Goal: Information Seeking & Learning: Learn about a topic

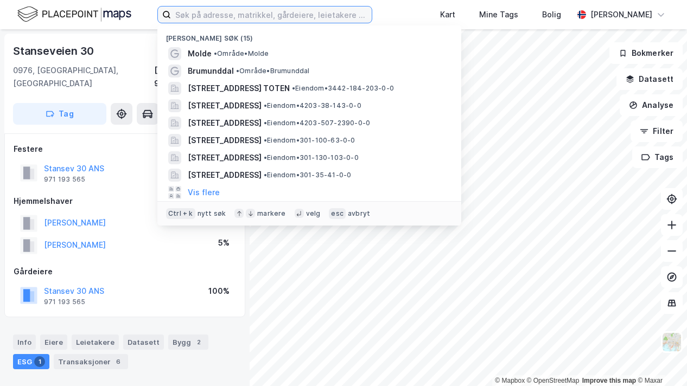
click at [199, 15] on input at bounding box center [271, 15] width 201 height 16
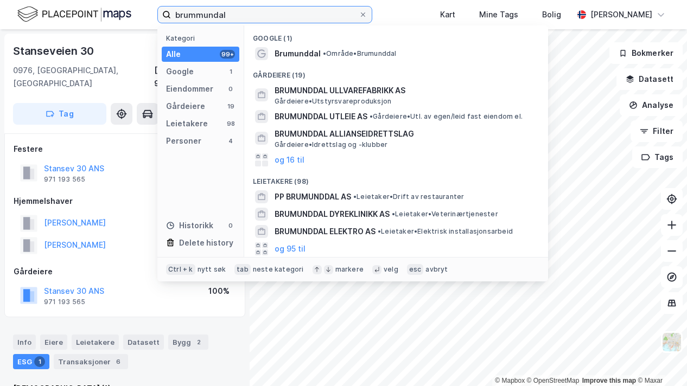
type input "brummundal"
click at [289, 50] on span "Brumunddal" at bounding box center [298, 53] width 46 height 13
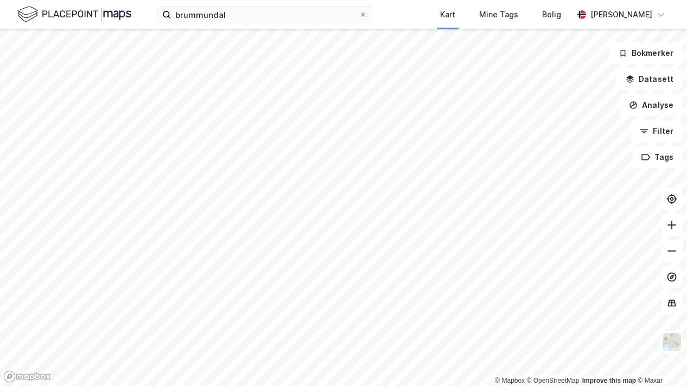
click at [674, 229] on icon at bounding box center [672, 225] width 11 height 11
click at [674, 231] on button at bounding box center [672, 225] width 22 height 22
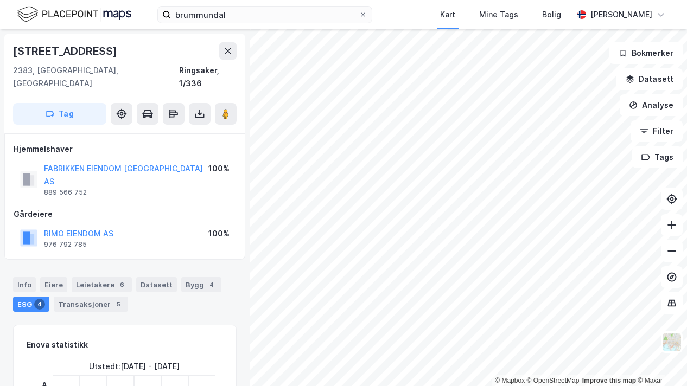
click at [232, 46] on button at bounding box center [227, 50] width 17 height 17
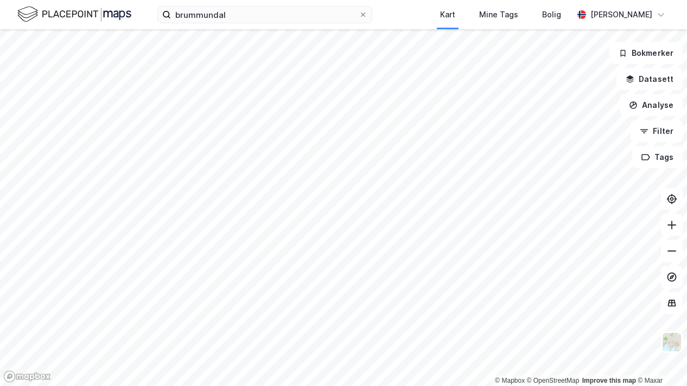
click at [409, 0] on html "brummundal Kart Mine Tags Bolig [PERSON_NAME] © Mapbox © OpenStreetMap Improve …" at bounding box center [343, 193] width 687 height 386
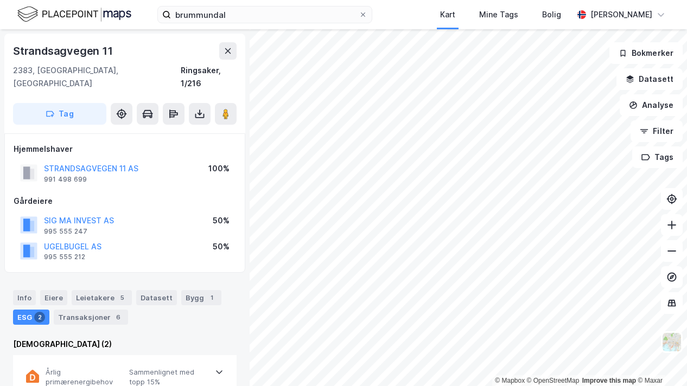
click at [101, 290] on div "Leietakere 5" at bounding box center [102, 297] width 60 height 15
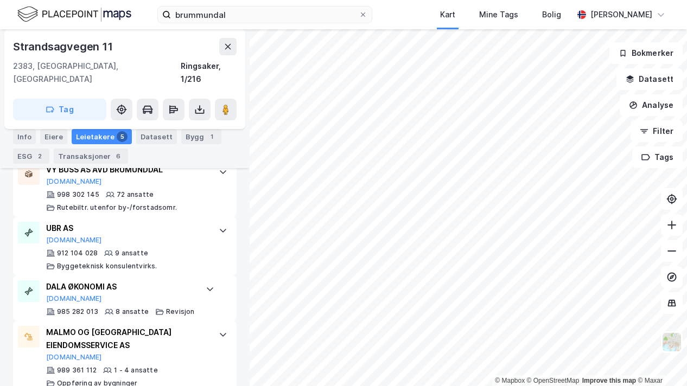
scroll to position [386, 0]
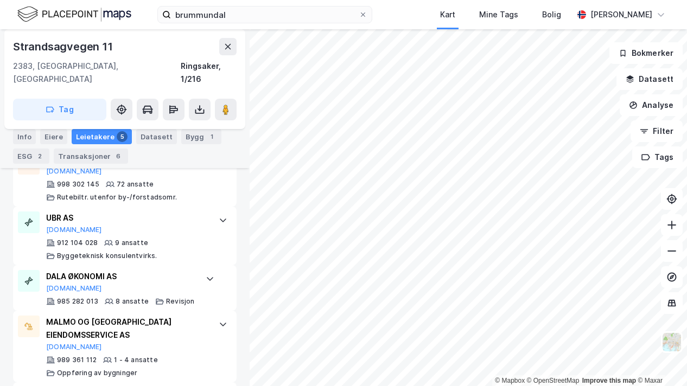
click at [230, 47] on icon at bounding box center [228, 46] width 9 height 9
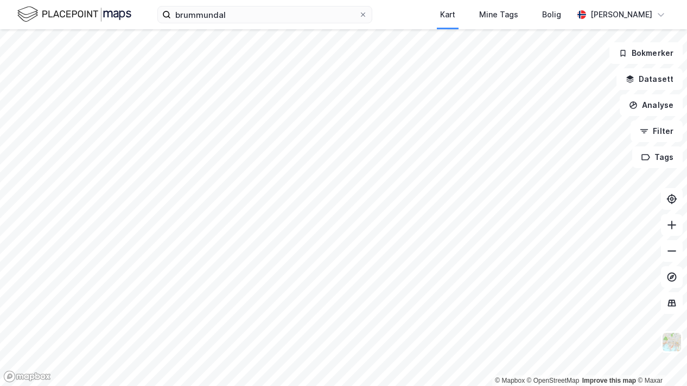
click at [673, 253] on icon at bounding box center [672, 251] width 11 height 11
